Goal: Consume media (video, audio)

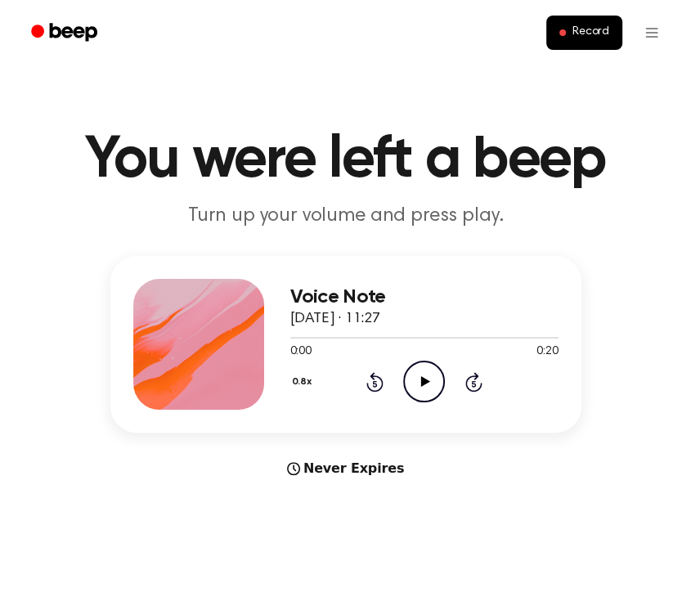
click at [425, 387] on icon "Play Audio" at bounding box center [424, 382] width 42 height 42
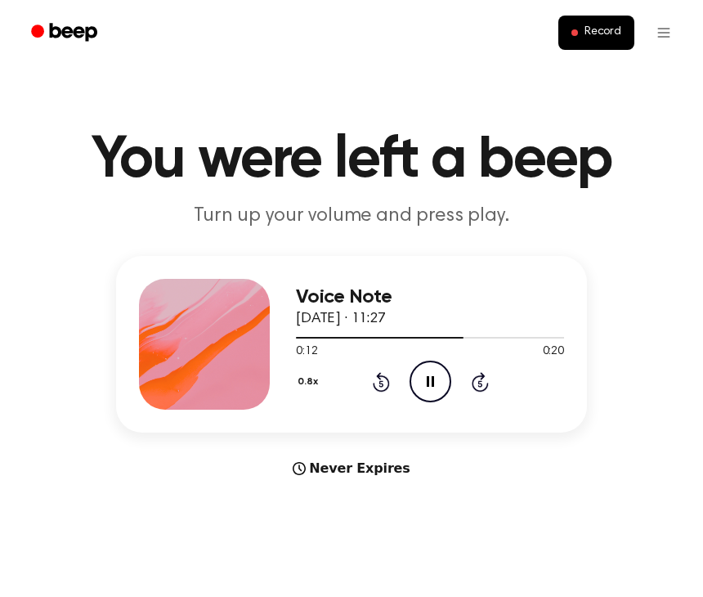
click at [297, 387] on button "0.8x" at bounding box center [310, 382] width 28 height 28
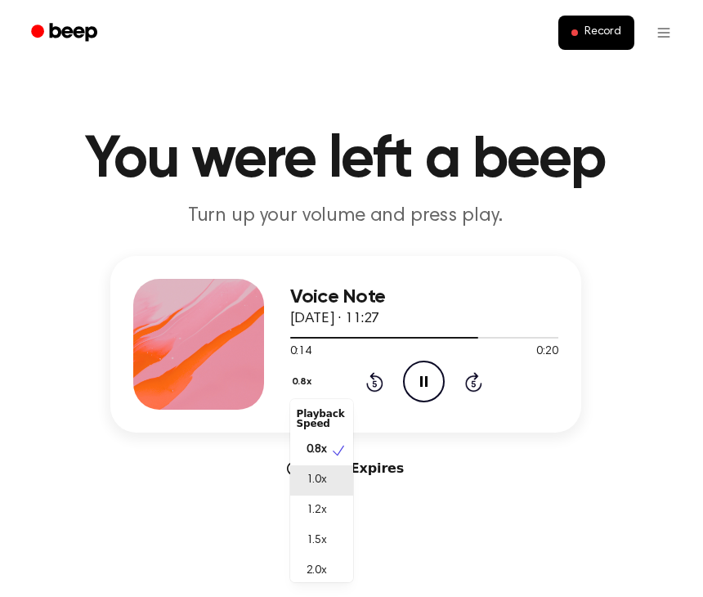
click at [317, 479] on span "1.0x" at bounding box center [317, 480] width 20 height 17
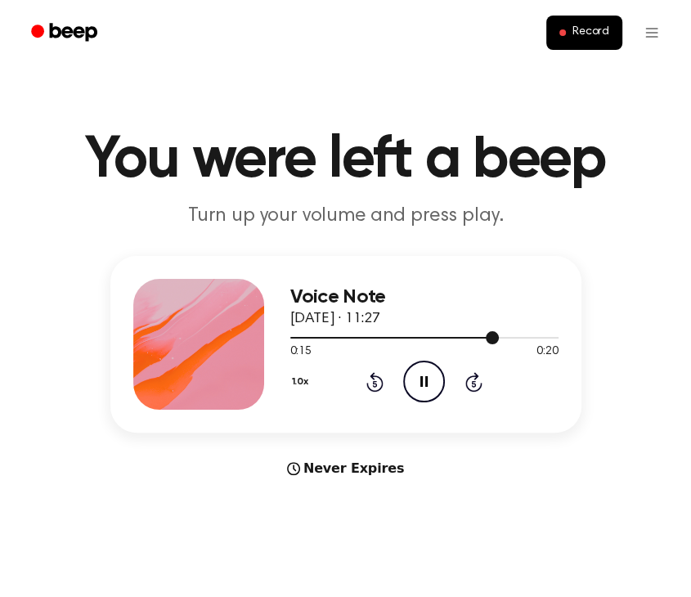
click at [292, 339] on div at bounding box center [424, 336] width 268 height 13
click at [419, 378] on icon "Play Audio" at bounding box center [424, 382] width 42 height 42
click at [371, 339] on div at bounding box center [424, 336] width 268 height 13
click at [428, 388] on icon "Play Audio" at bounding box center [424, 382] width 42 height 42
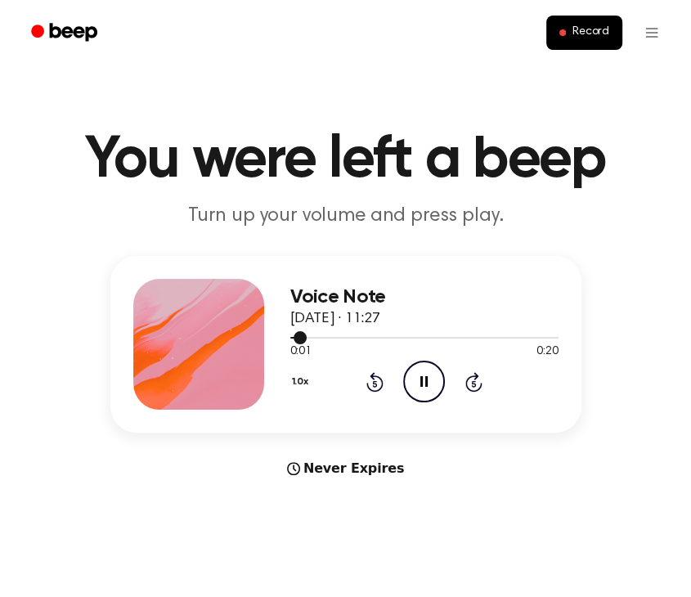
click at [420, 340] on div at bounding box center [424, 336] width 268 height 13
